Goal: Check status

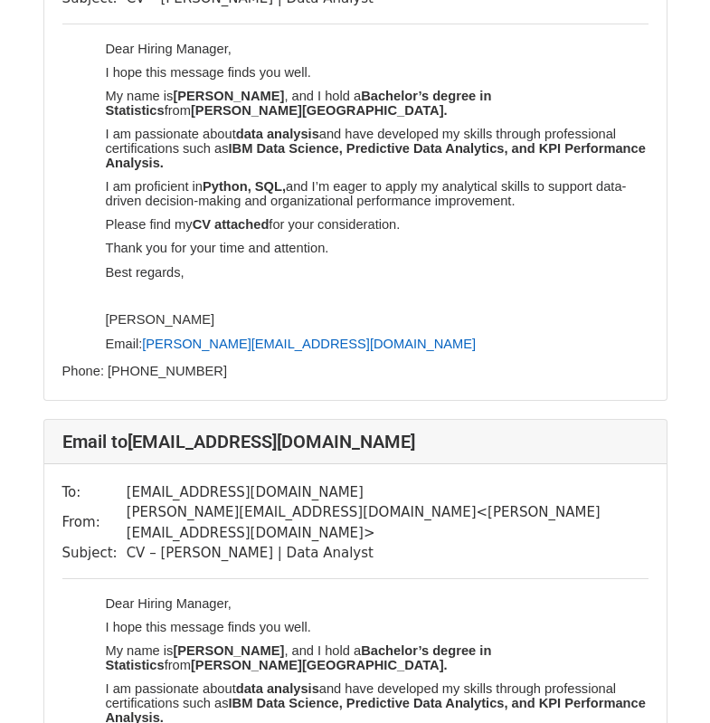
scroll to position [815, 0]
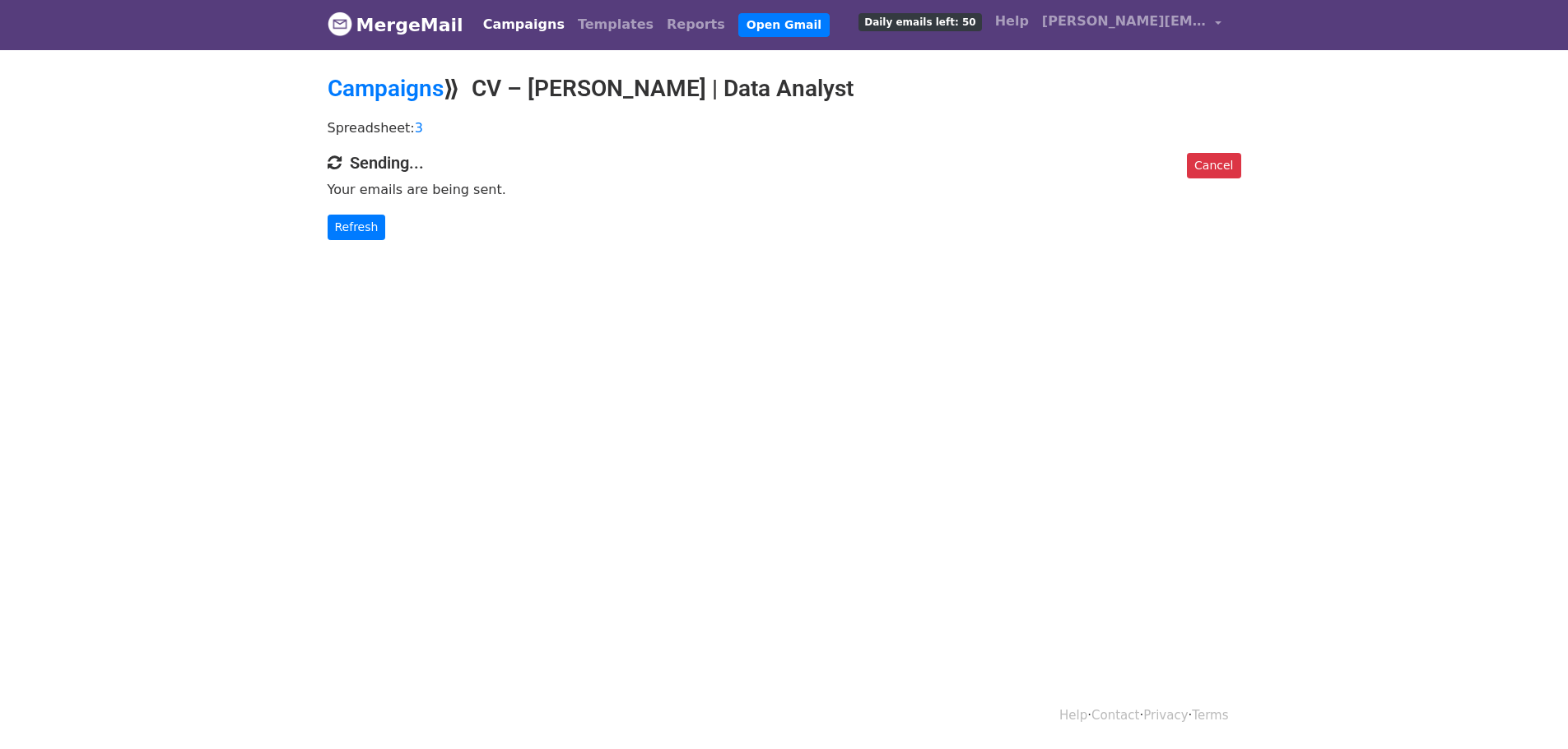
scroll to position [3, 0]
click at [354, 228] on link "Refresh" at bounding box center [357, 226] width 58 height 25
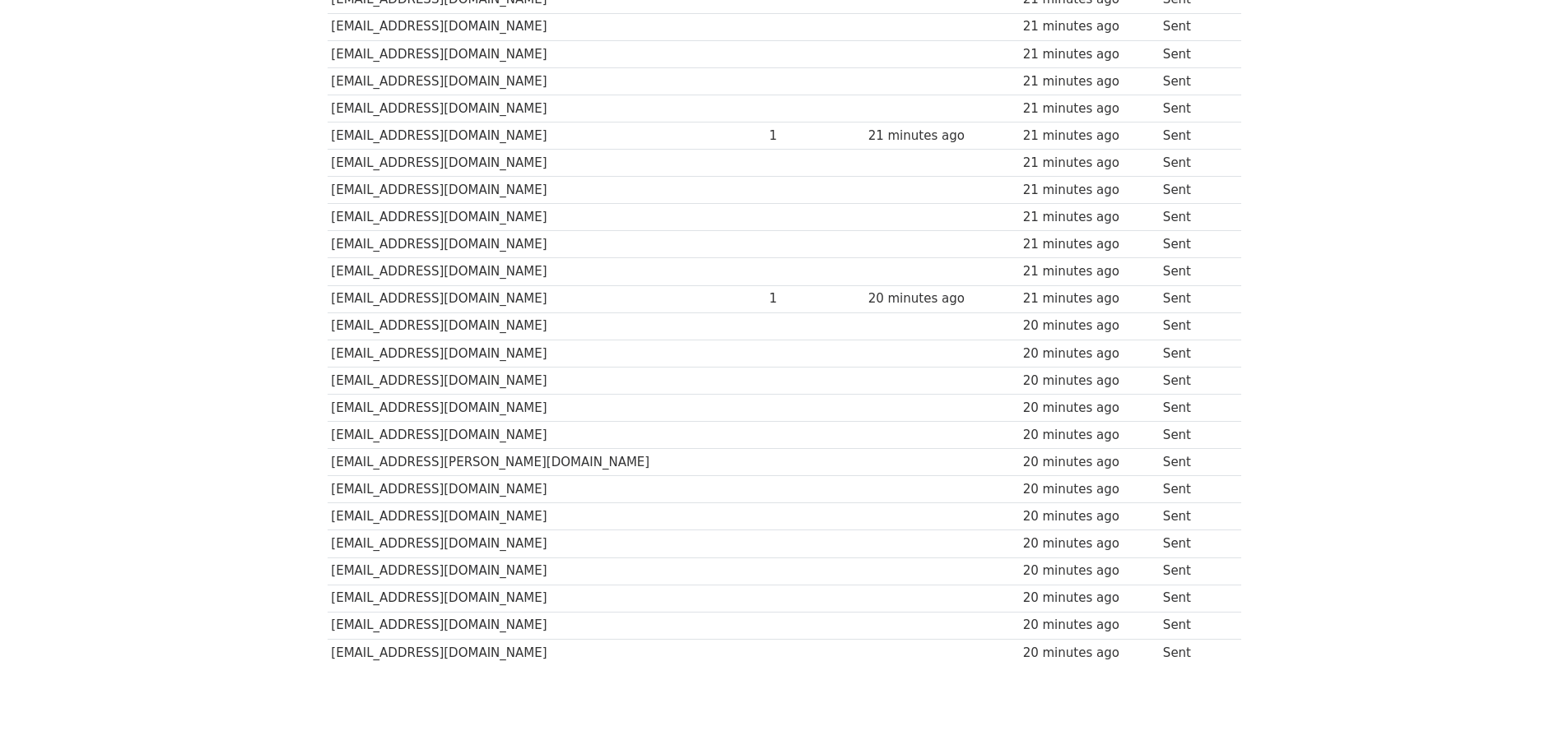
scroll to position [455, 0]
